Goal: Transaction & Acquisition: Obtain resource

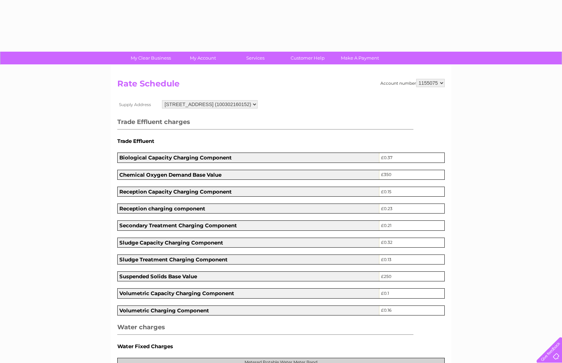
scroll to position [228, 0]
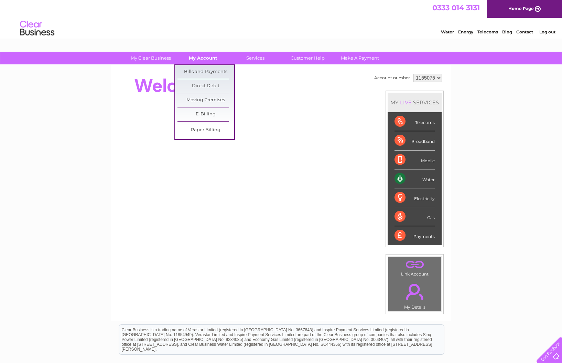
scroll to position [0, 0]
click at [205, 71] on link "Bills and Payments" at bounding box center [205, 72] width 57 height 14
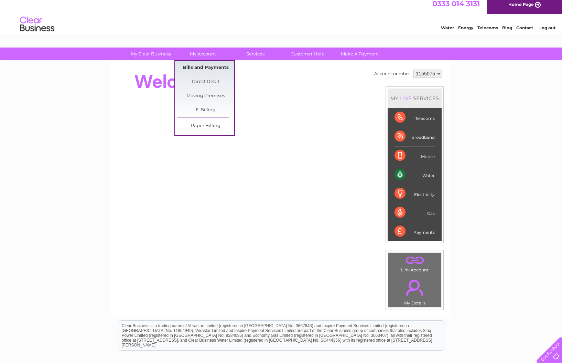
scroll to position [5, 0]
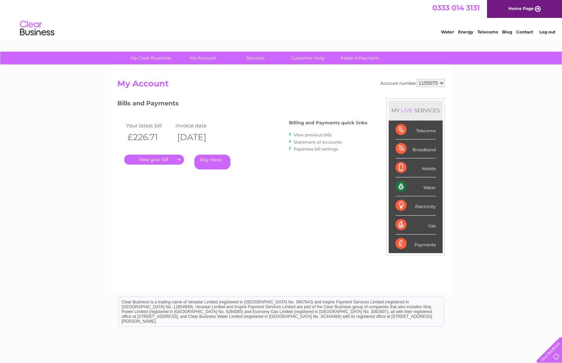
click at [169, 159] on link "." at bounding box center [154, 159] width 60 height 10
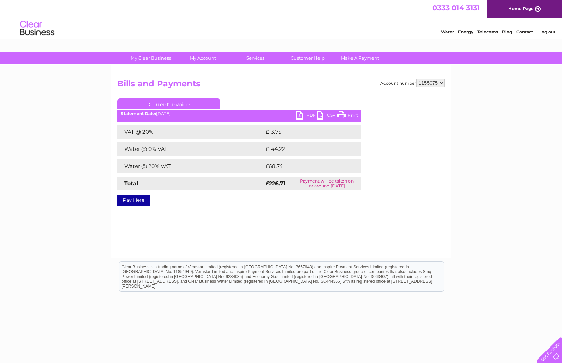
click at [320, 114] on link "CSV" at bounding box center [327, 116] width 21 height 10
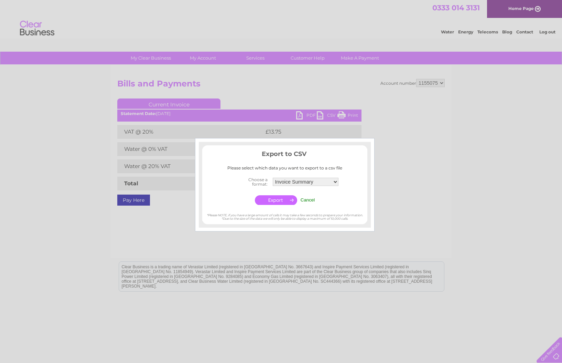
click at [300, 115] on div at bounding box center [281, 181] width 562 height 363
click at [308, 198] on input "Cancel" at bounding box center [308, 199] width 14 height 5
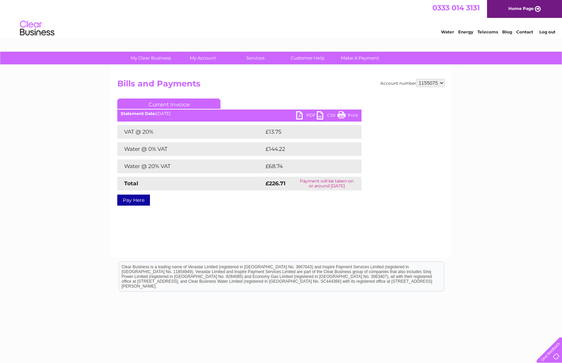
click at [300, 116] on link "PDF" at bounding box center [306, 116] width 21 height 10
click at [350, 114] on link "Print" at bounding box center [347, 116] width 21 height 10
